Goal: Find contact information: Find contact information

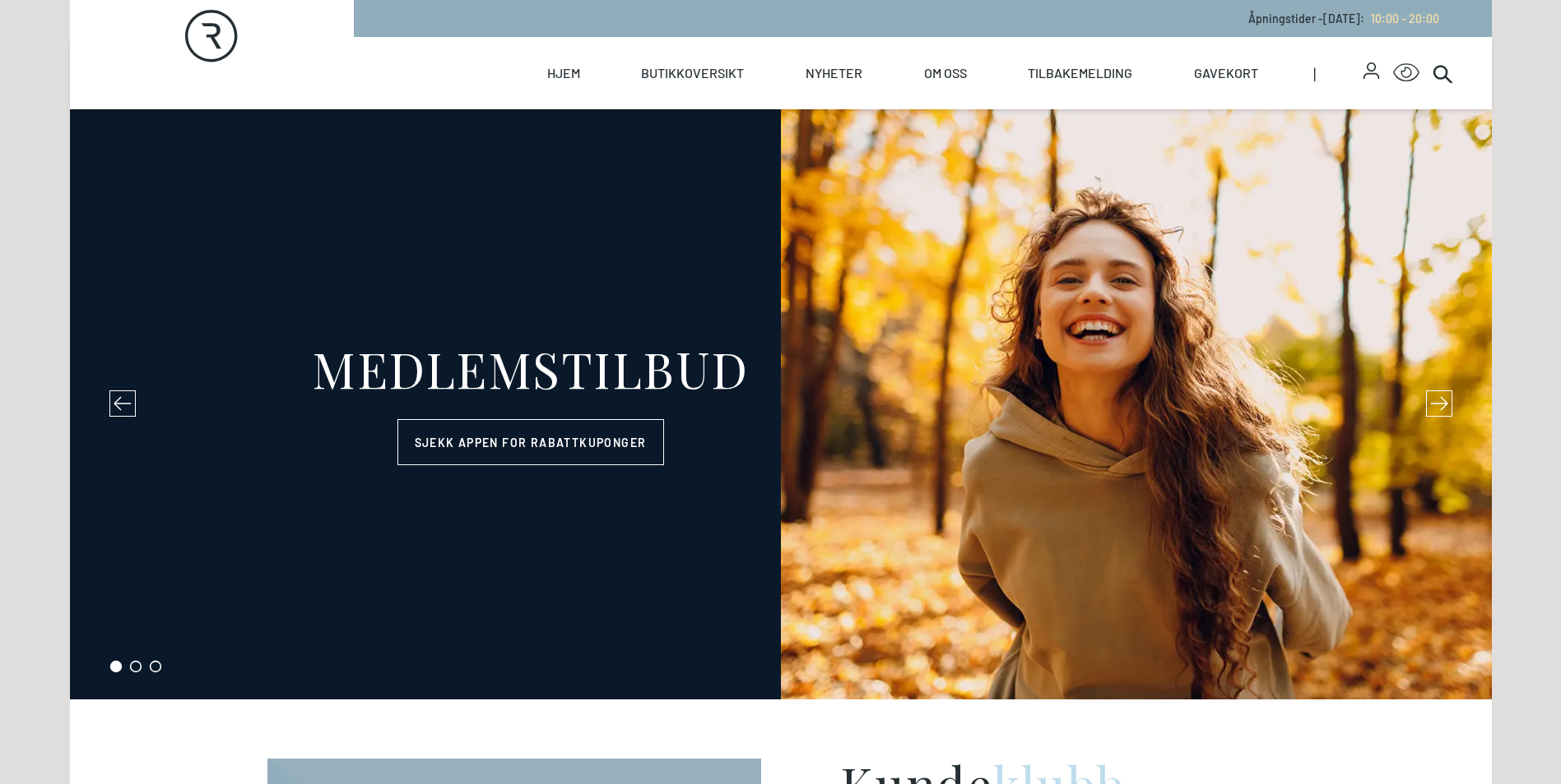
select select "NO"
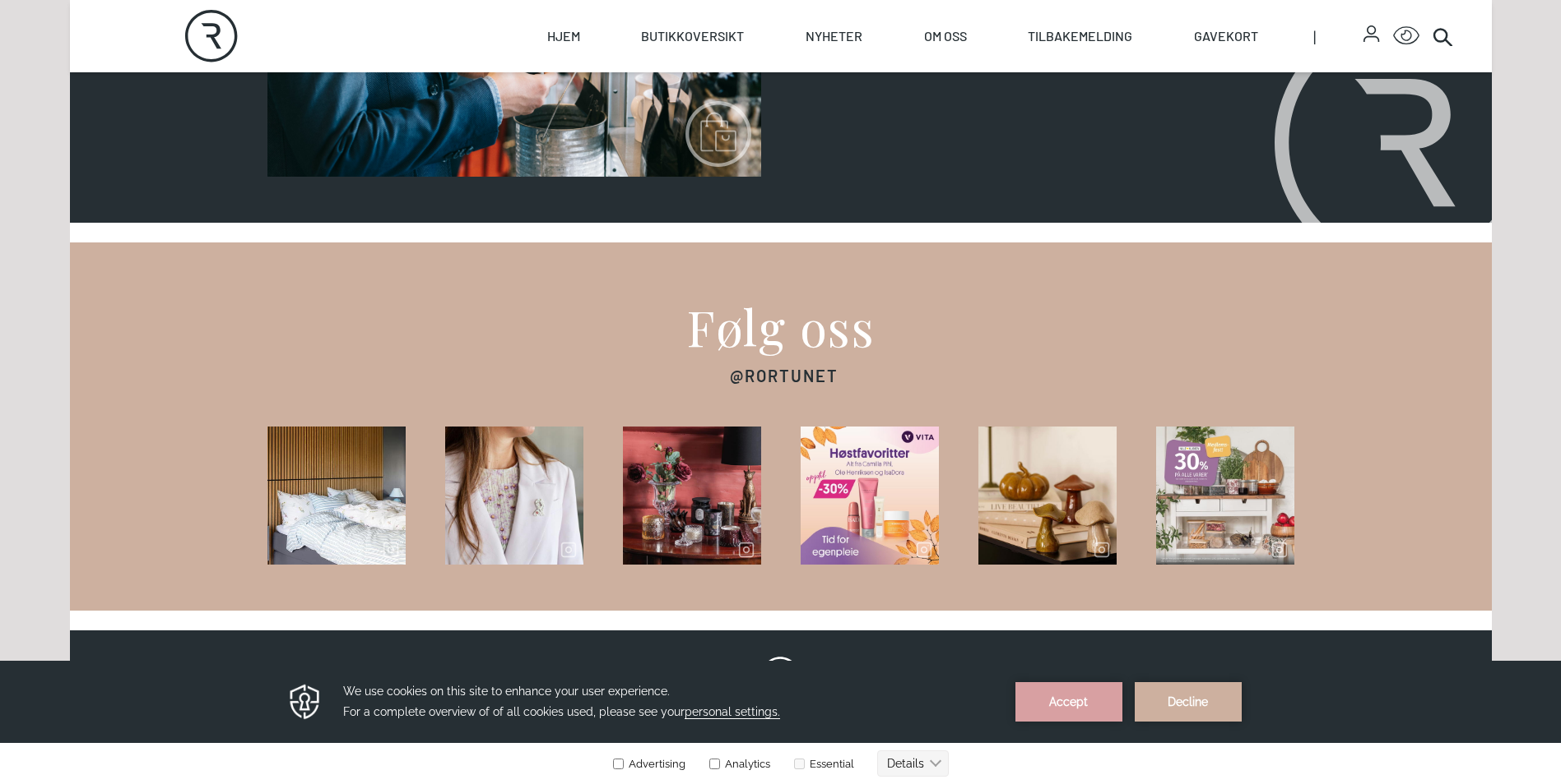
scroll to position [2652, 0]
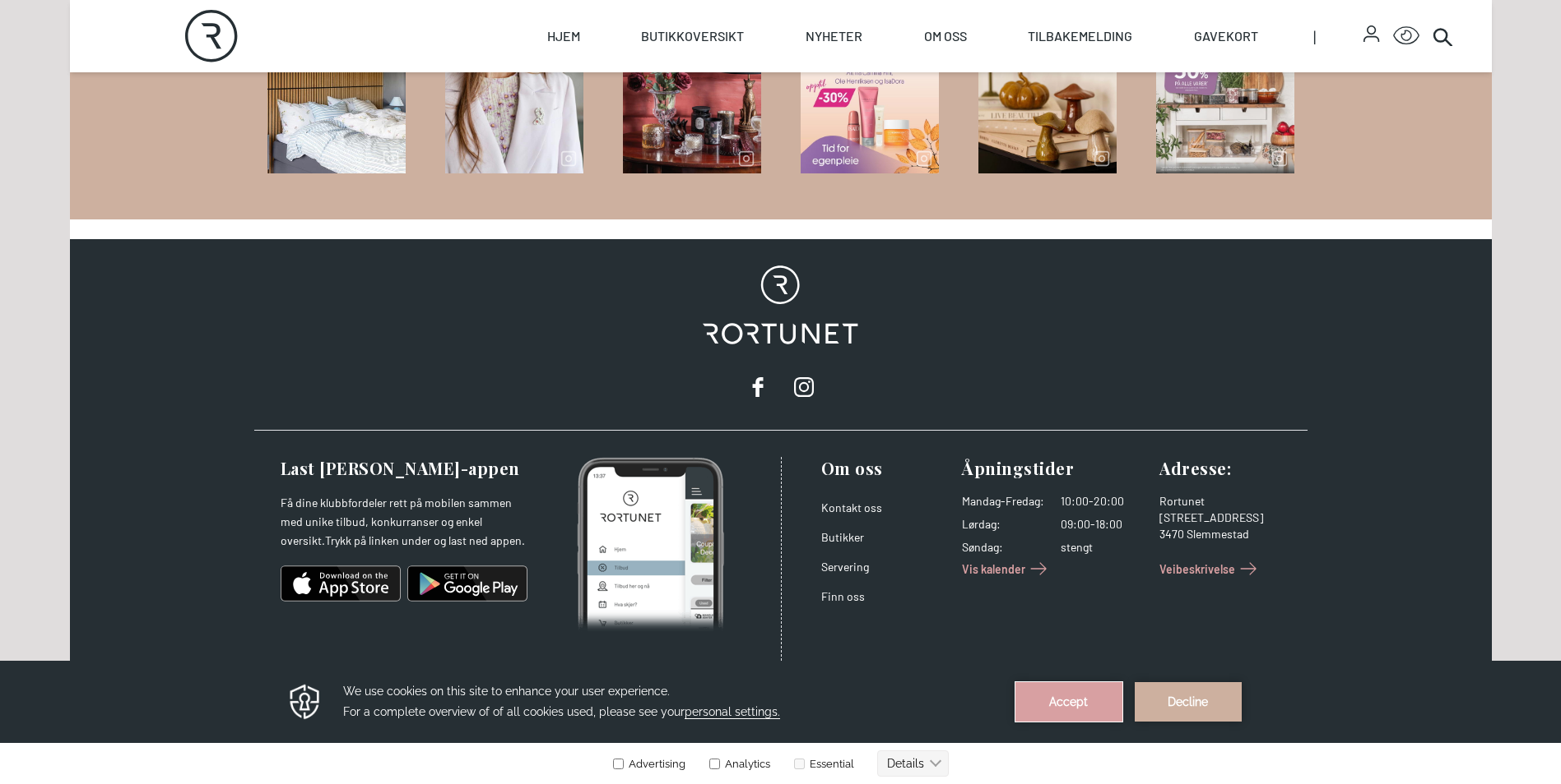
drag, startPoint x: 1088, startPoint y: 701, endPoint x: 1078, endPoint y: 1351, distance: 650.1
click at [1088, 701] on button "Accept" at bounding box center [1068, 702] width 107 height 40
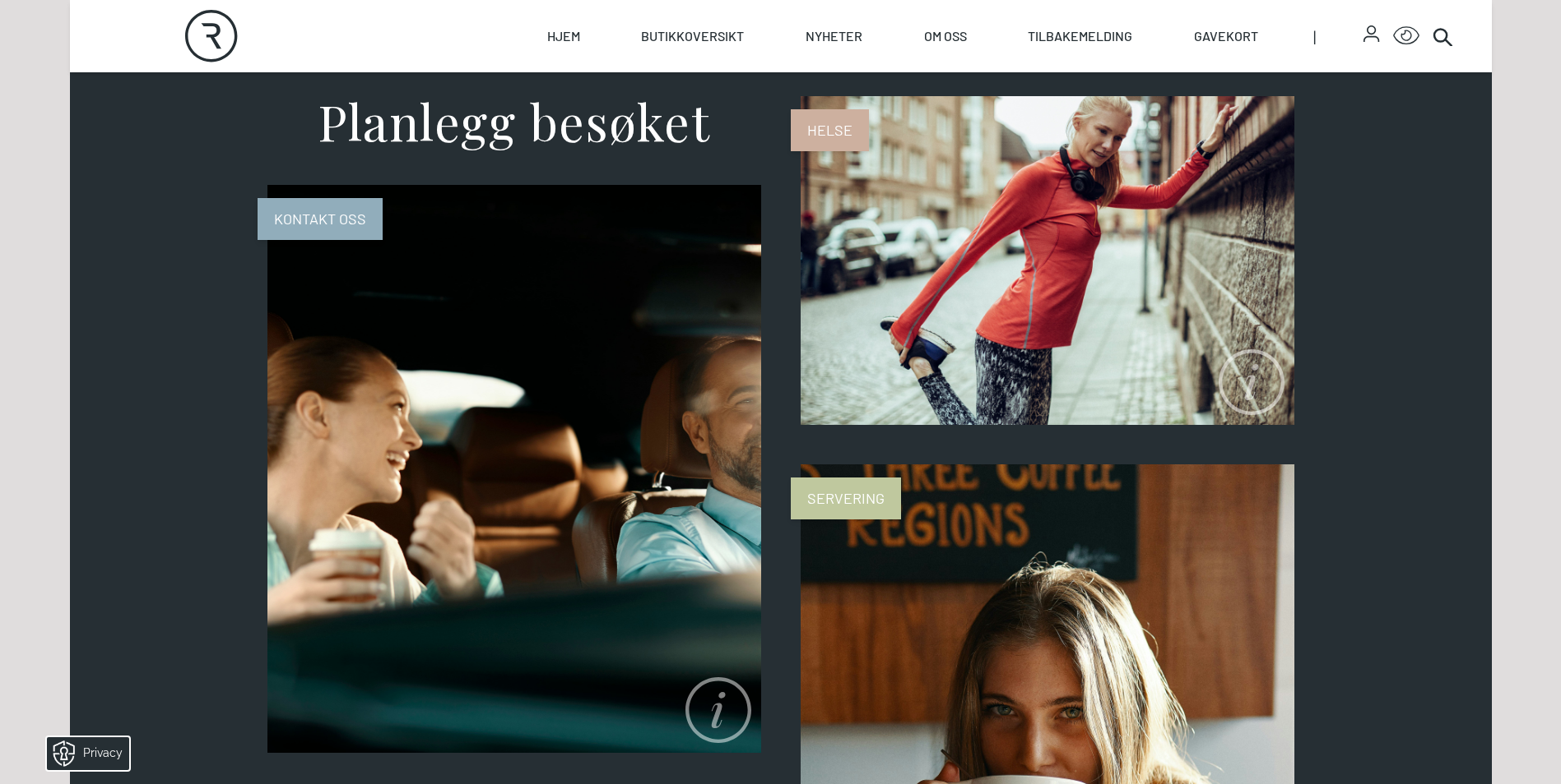
scroll to position [678, 0]
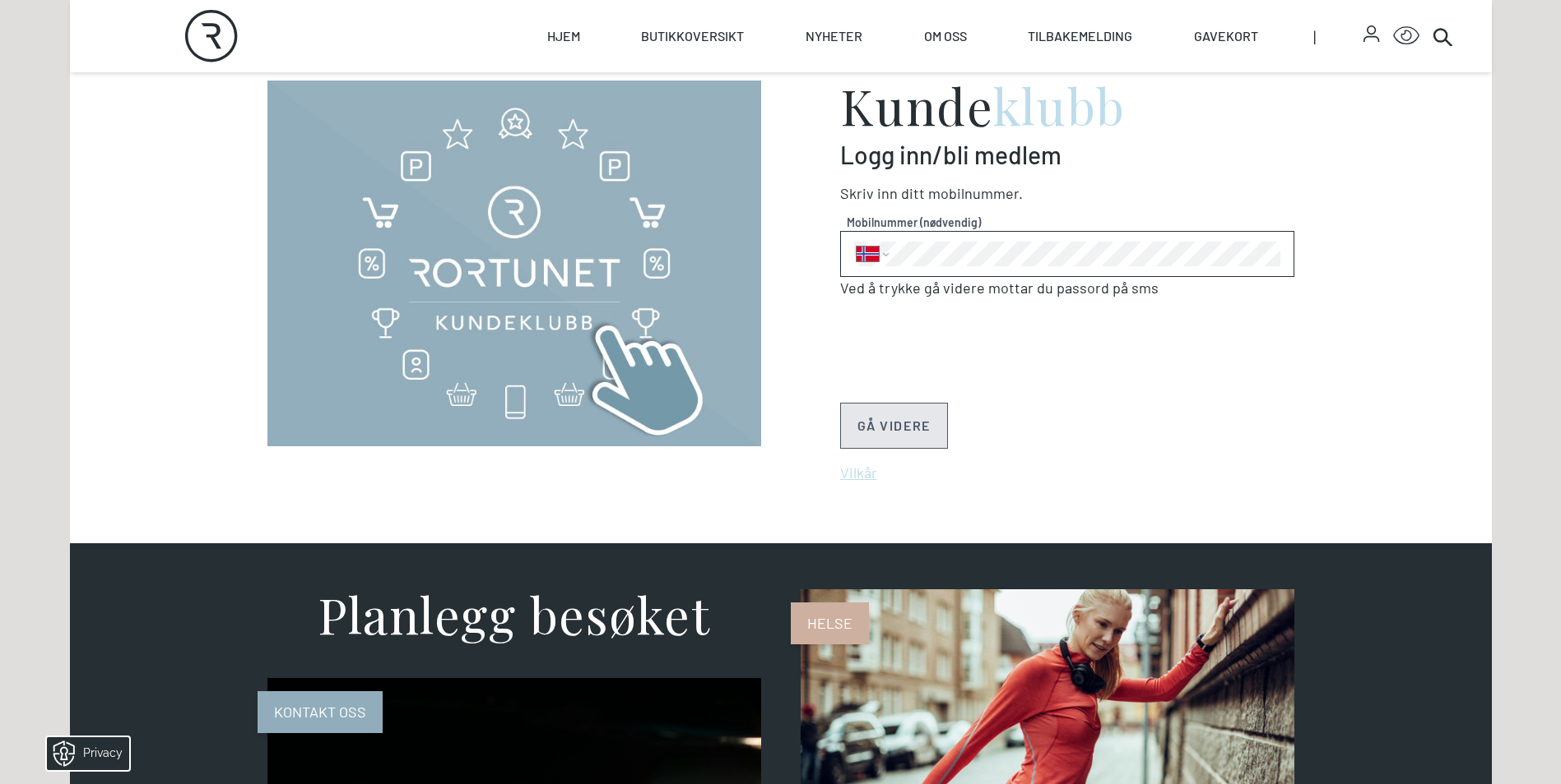
click at [219, 39] on icon "Rortunet" at bounding box center [211, 36] width 52 height 52
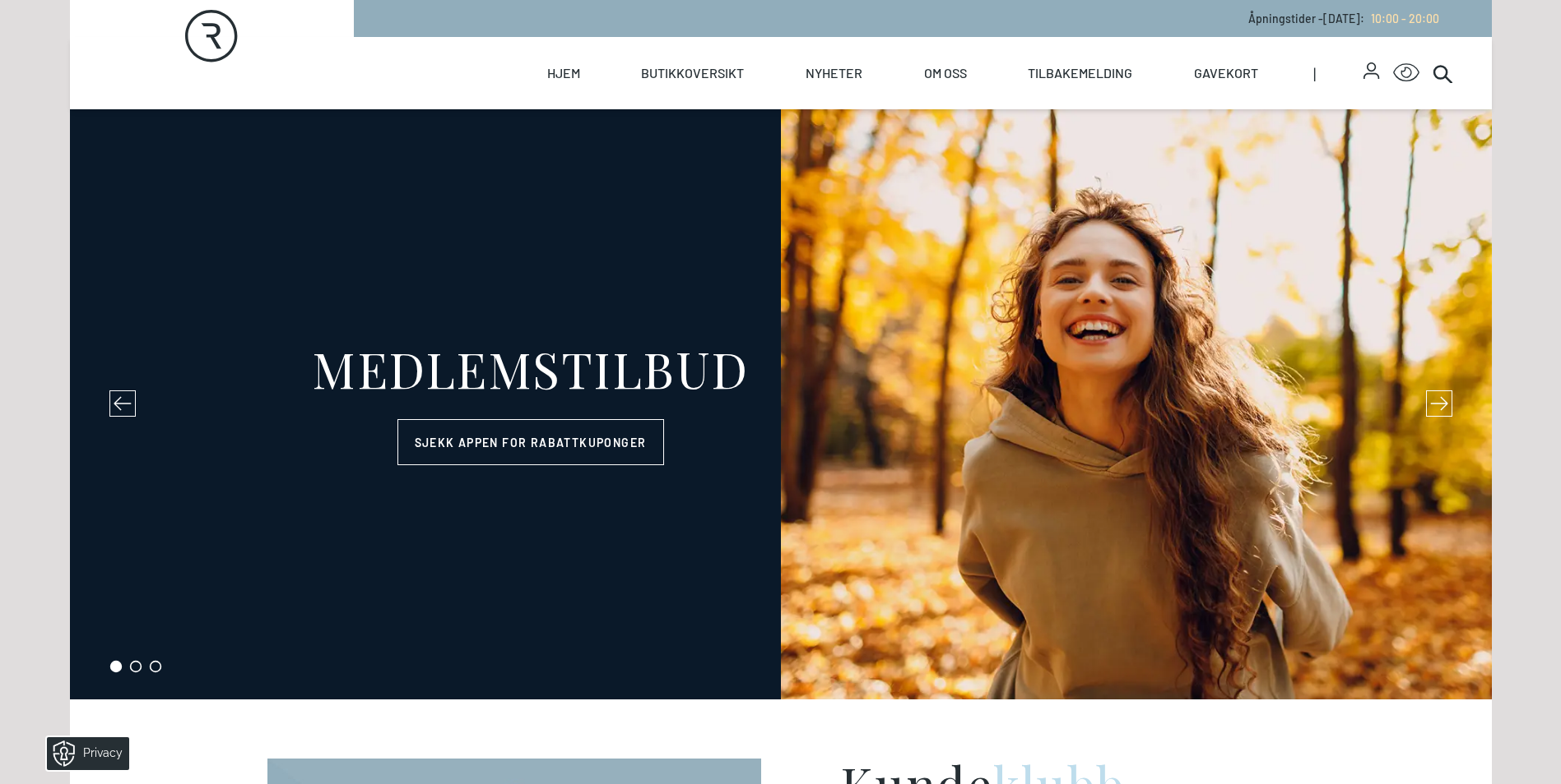
select select "NO"
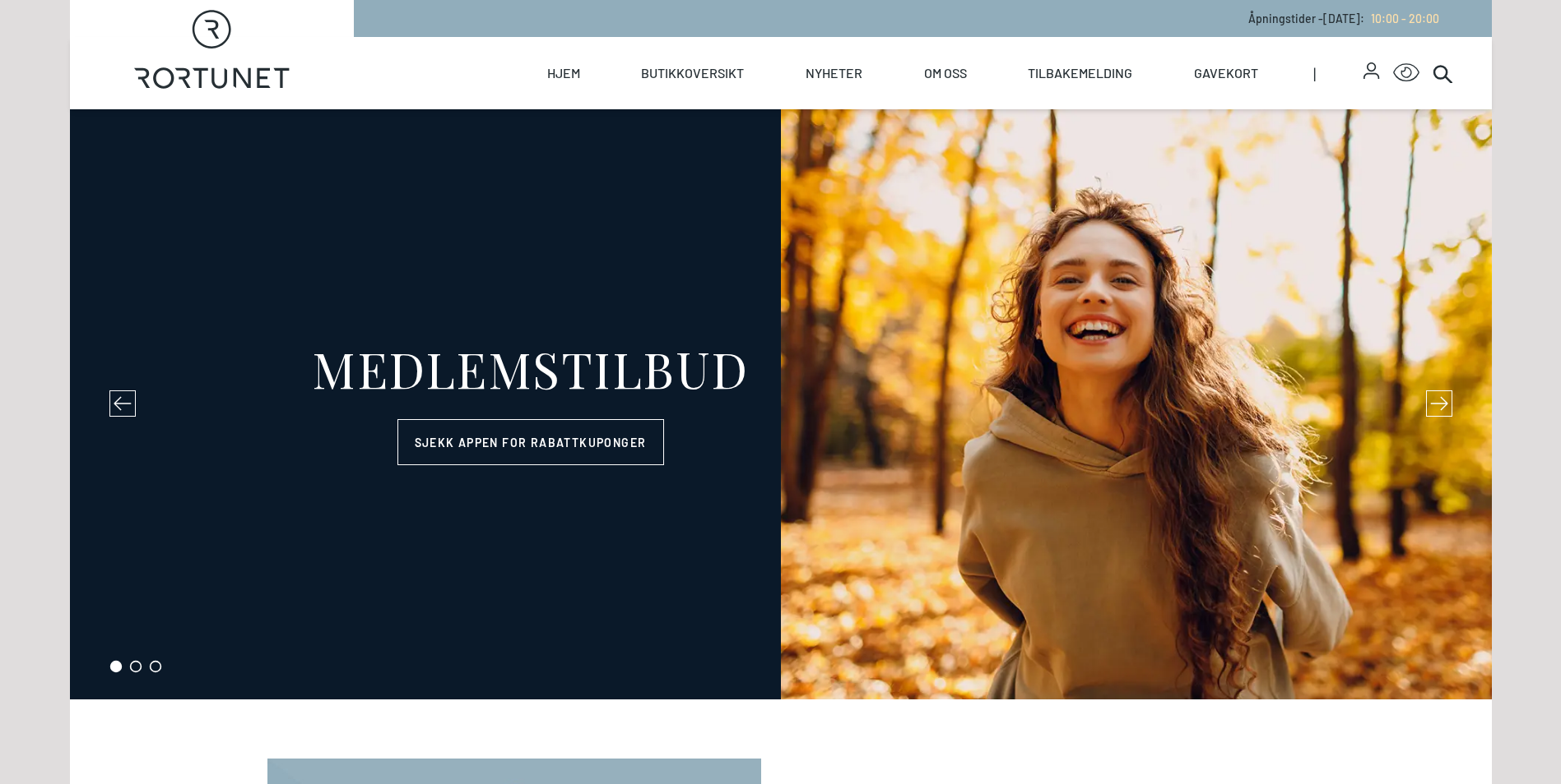
select select "NO"
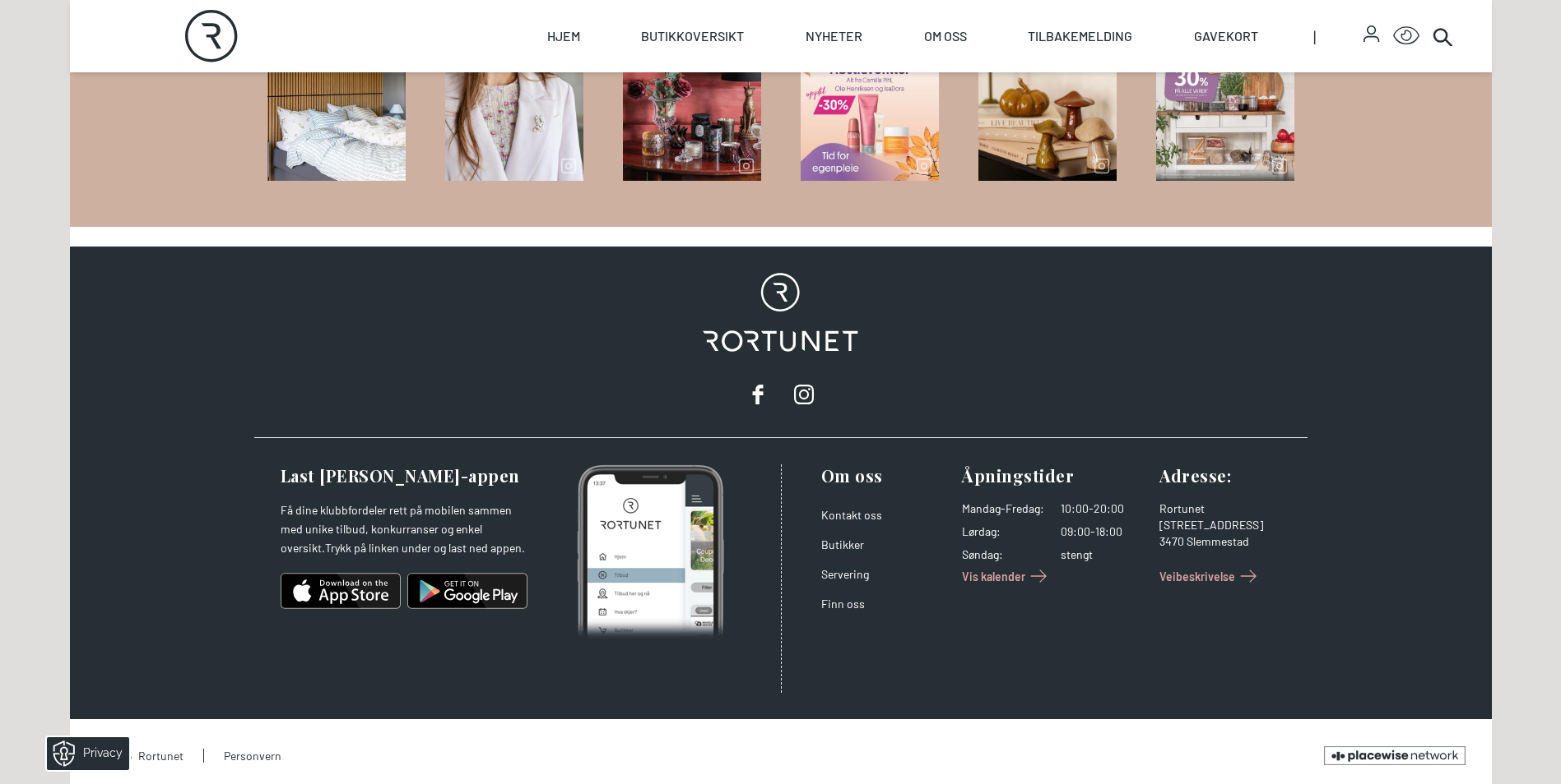
scroll to position [2652, 0]
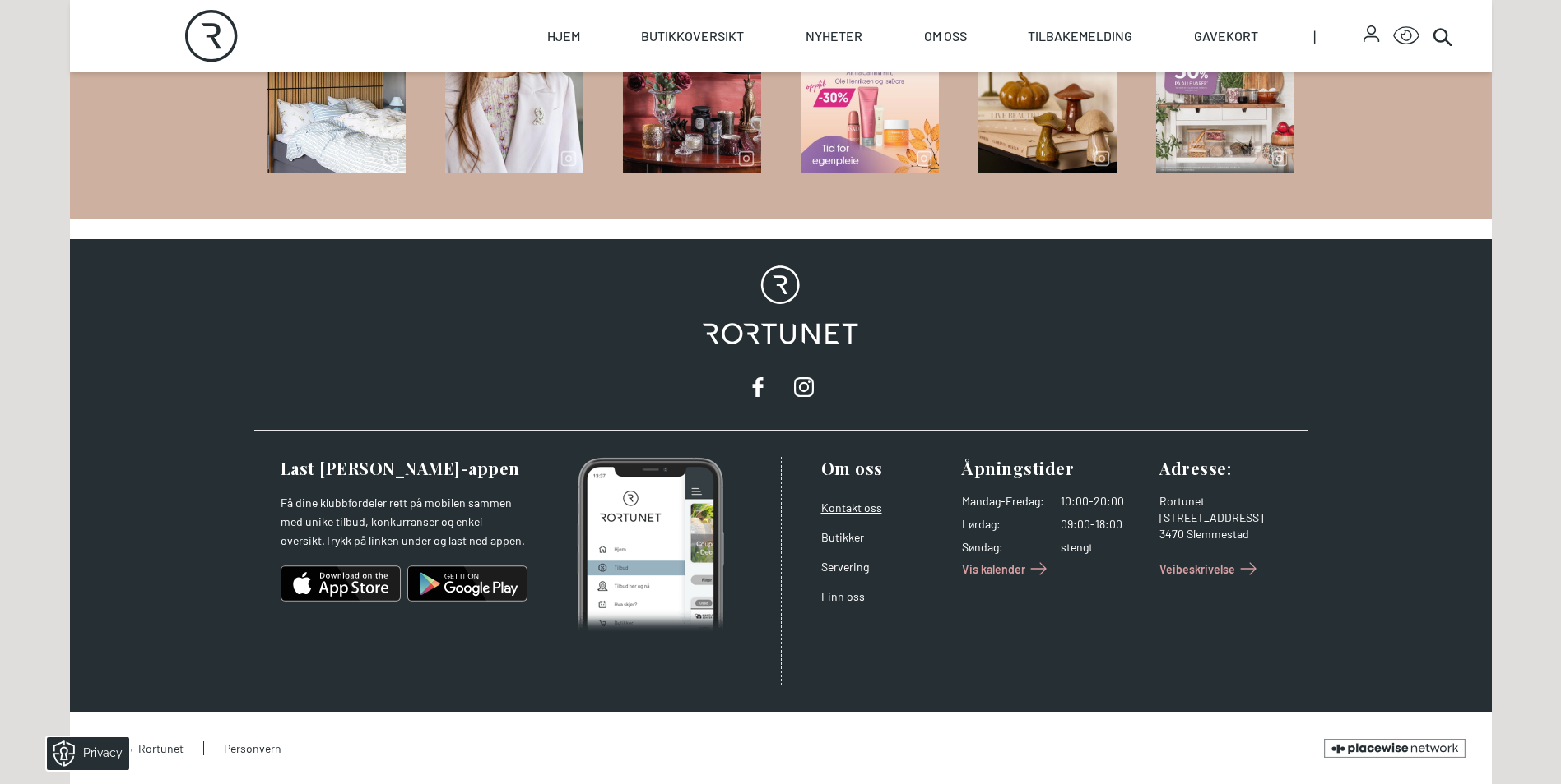
click at [839, 510] on link "Kontakt oss" at bounding box center [852, 508] width 61 height 14
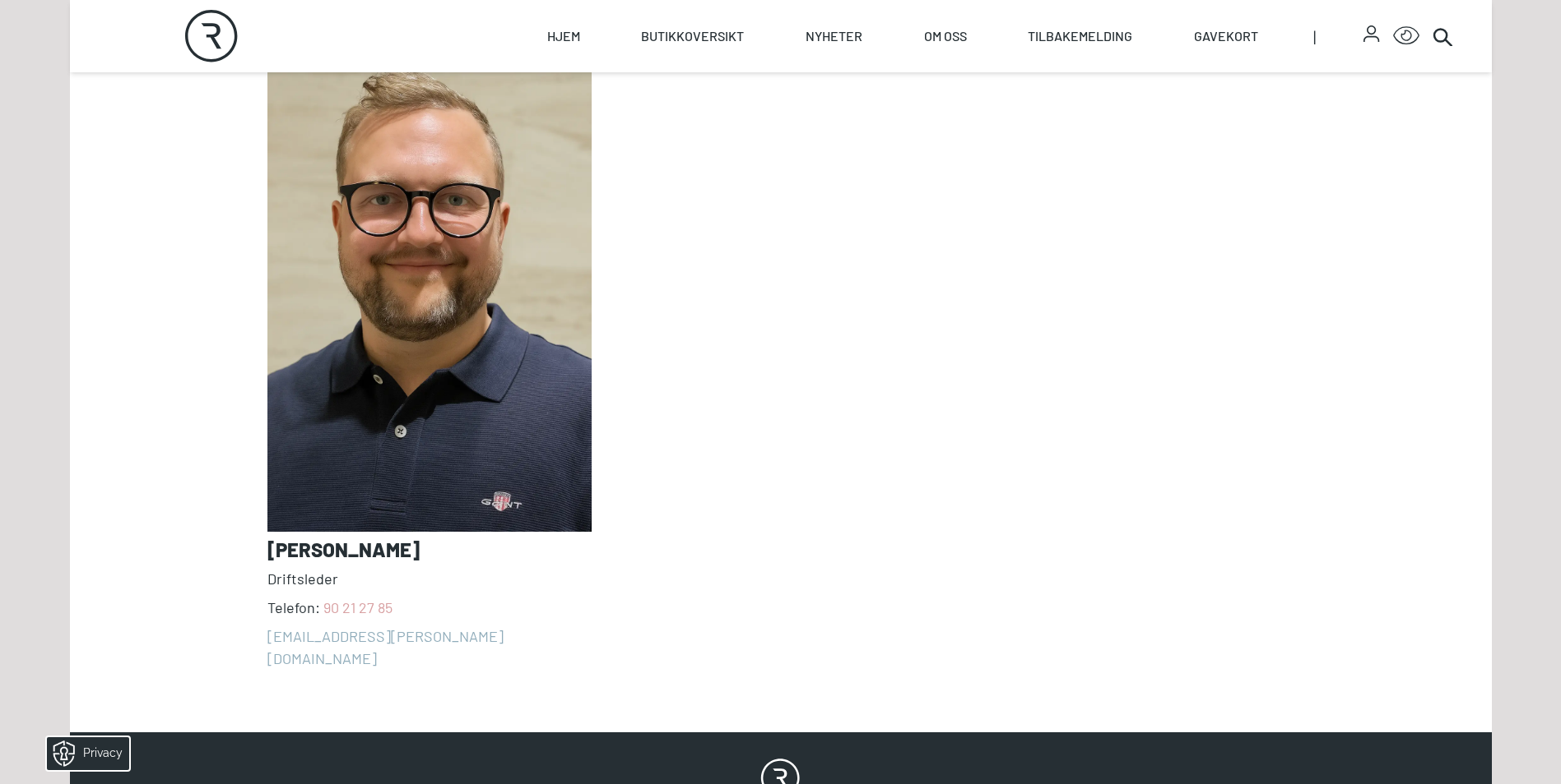
scroll to position [1973, 0]
